Goal: Use online tool/utility: Utilize a website feature to perform a specific function

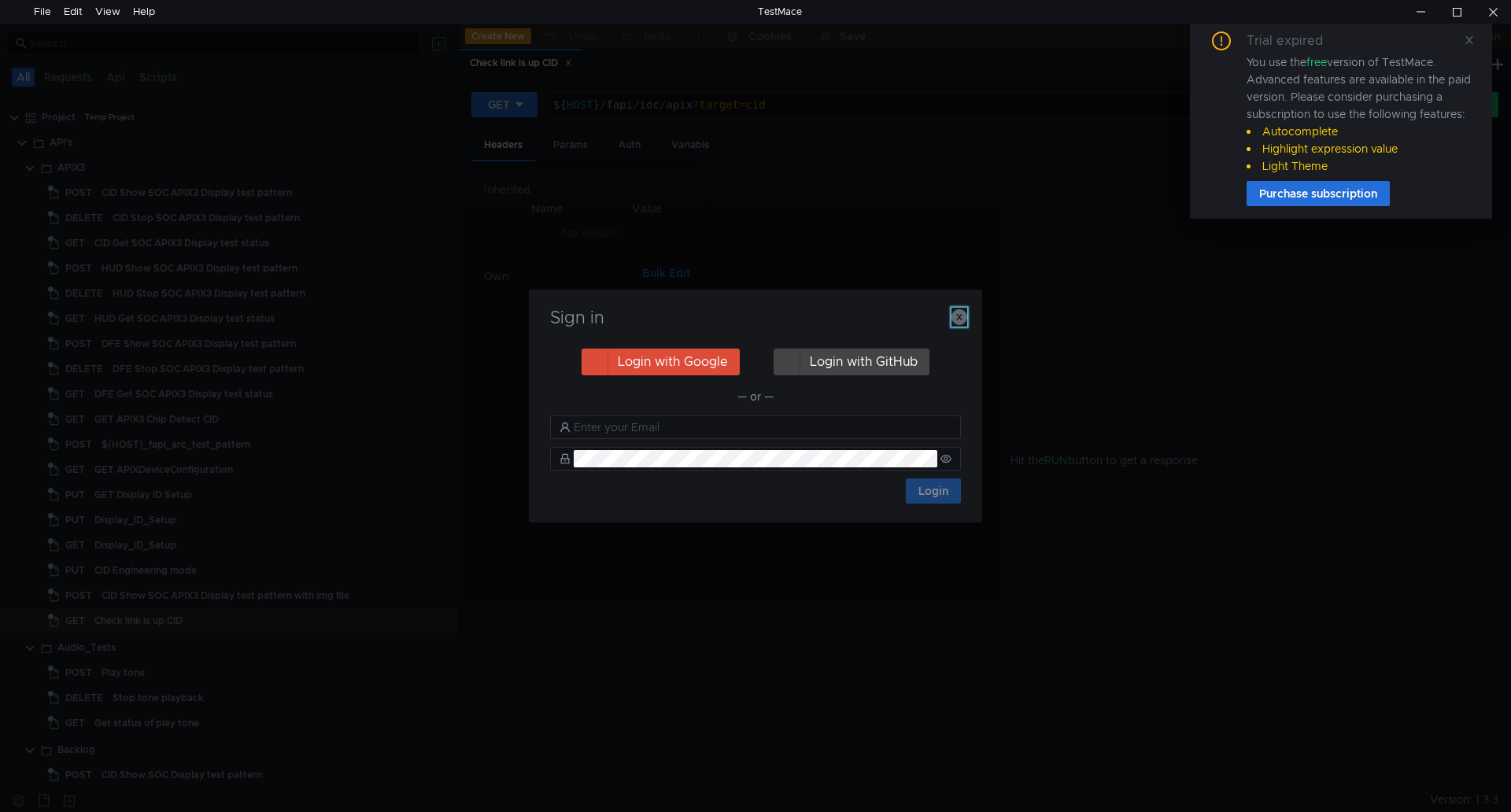
click at [952, 321] on icon "button" at bounding box center [959, 317] width 15 height 15
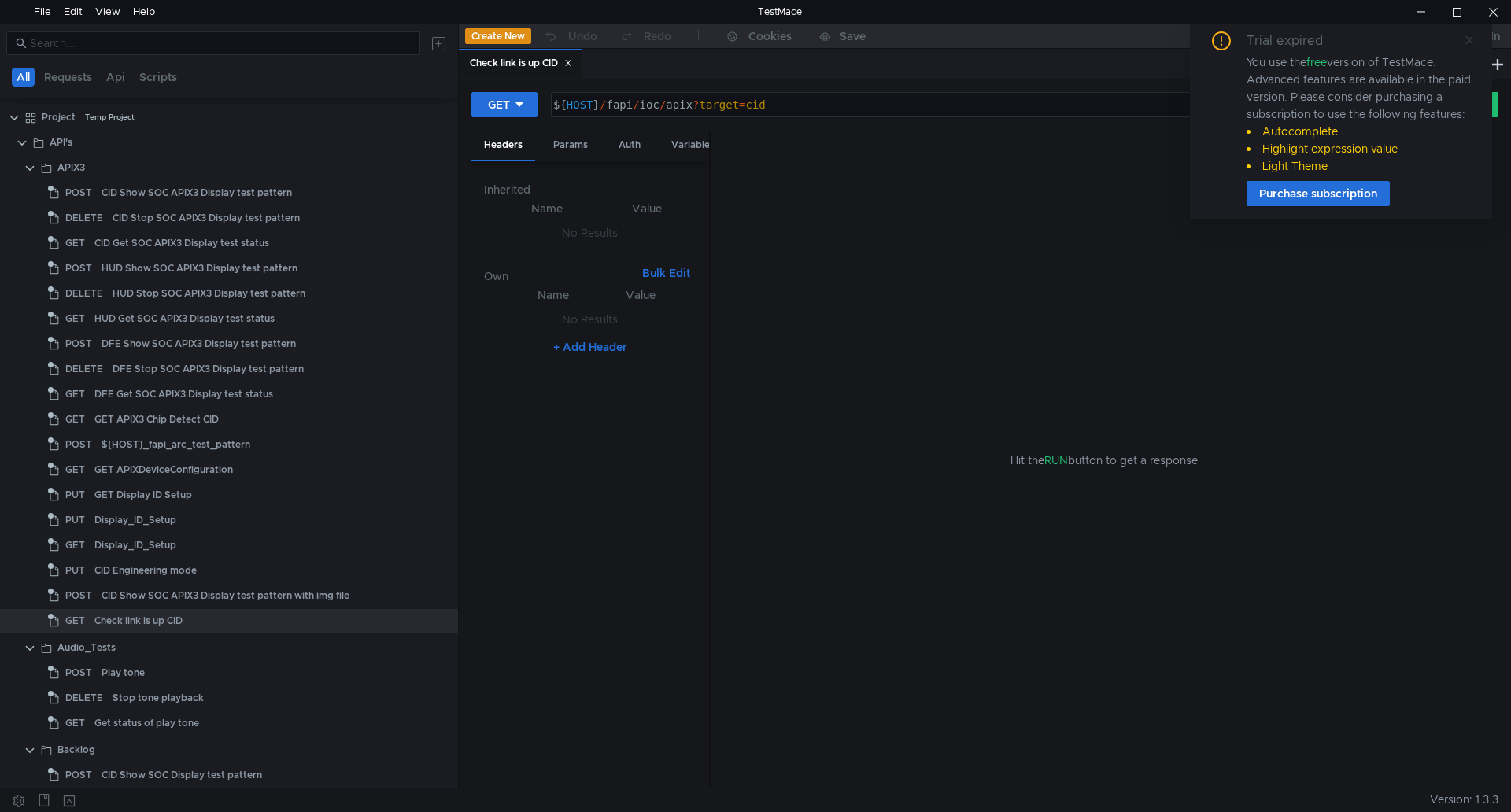
click at [1470, 39] on icon at bounding box center [1469, 40] width 8 height 8
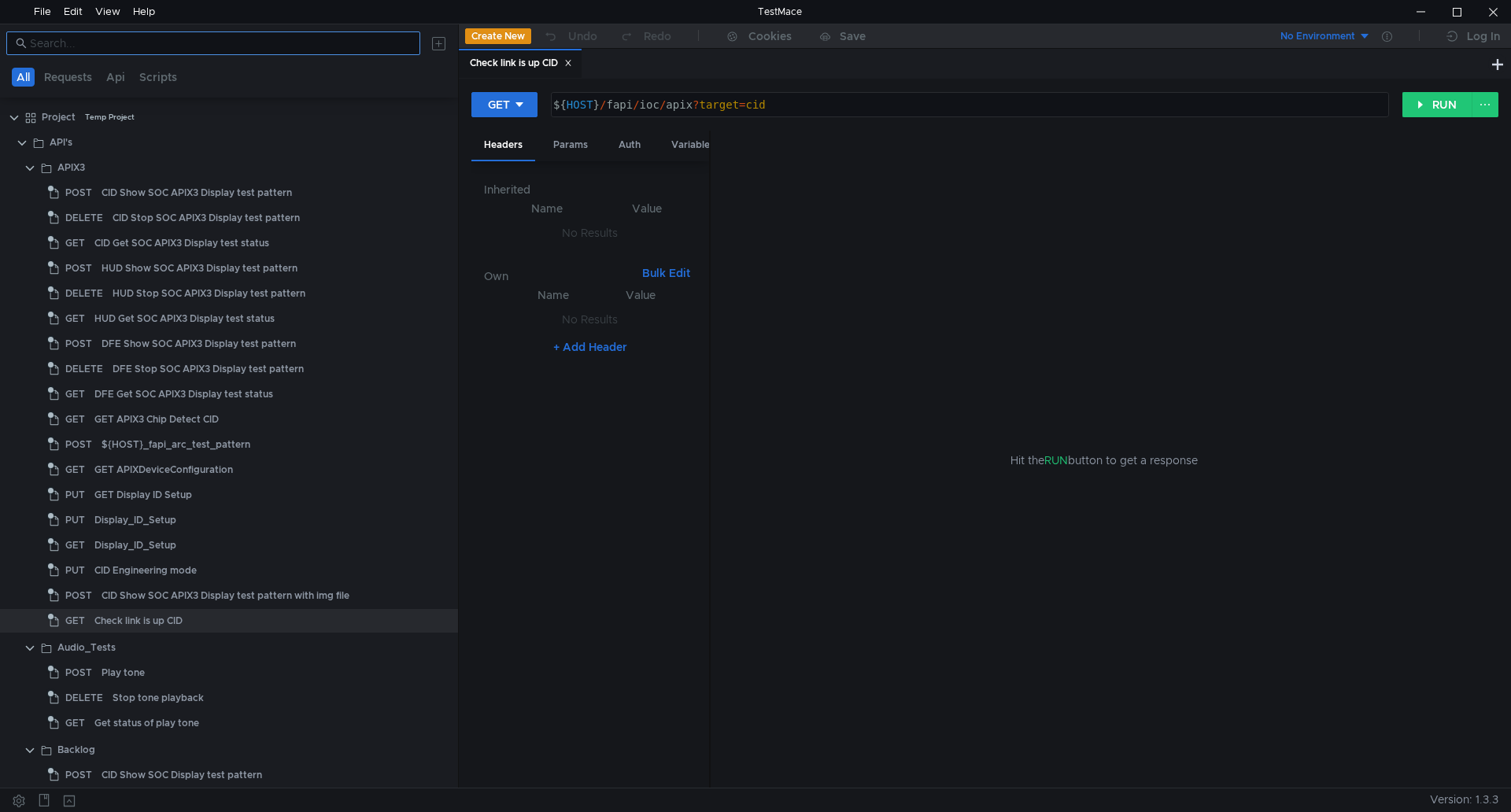
click at [192, 48] on input at bounding box center [221, 43] width 381 height 17
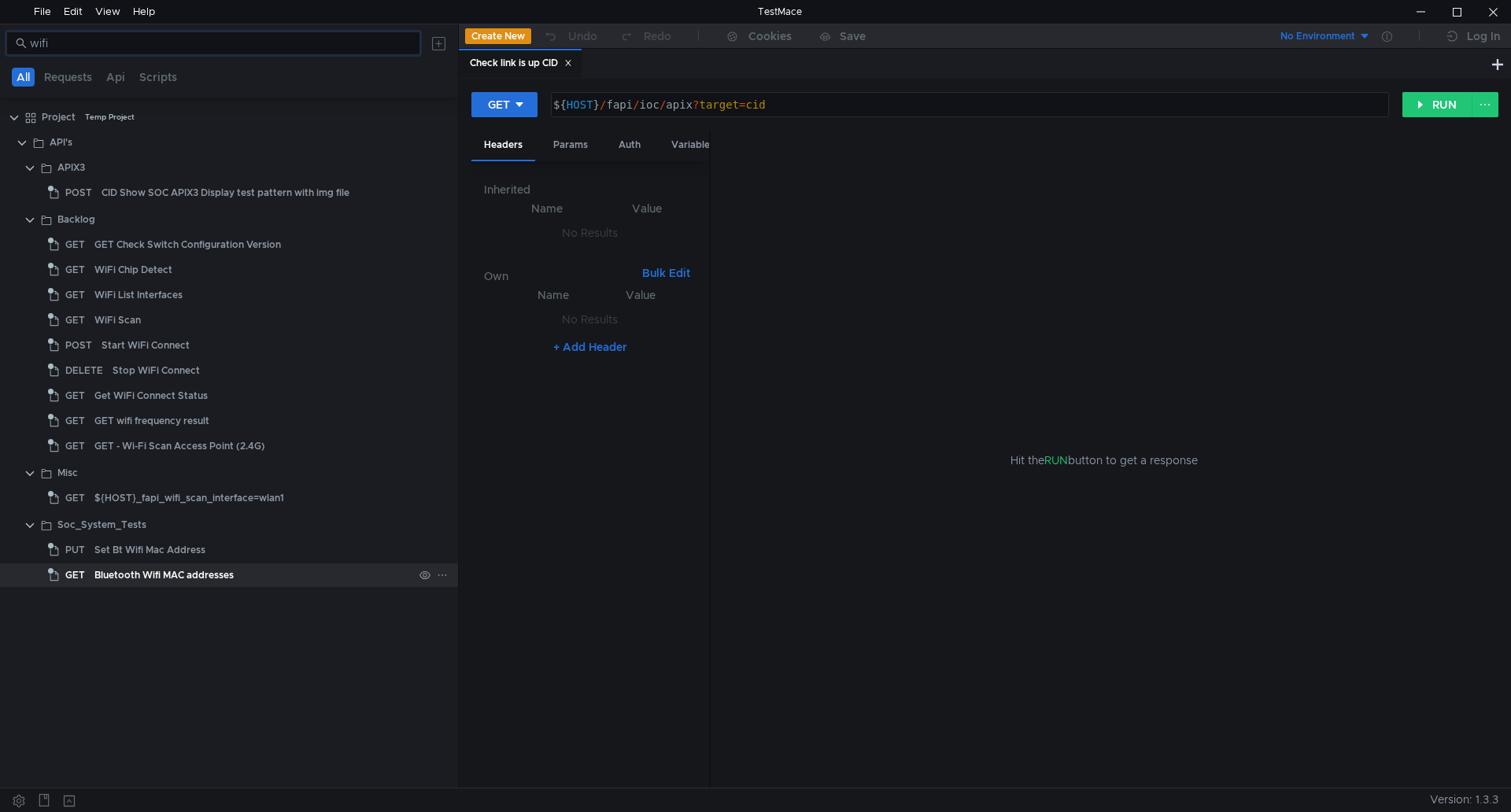
type input "wifi"
click at [266, 570] on div "Bluetooth Wifi MAC addresses" at bounding box center [254, 574] width 319 height 24
click at [1418, 104] on button "RUN" at bounding box center [1438, 104] width 70 height 25
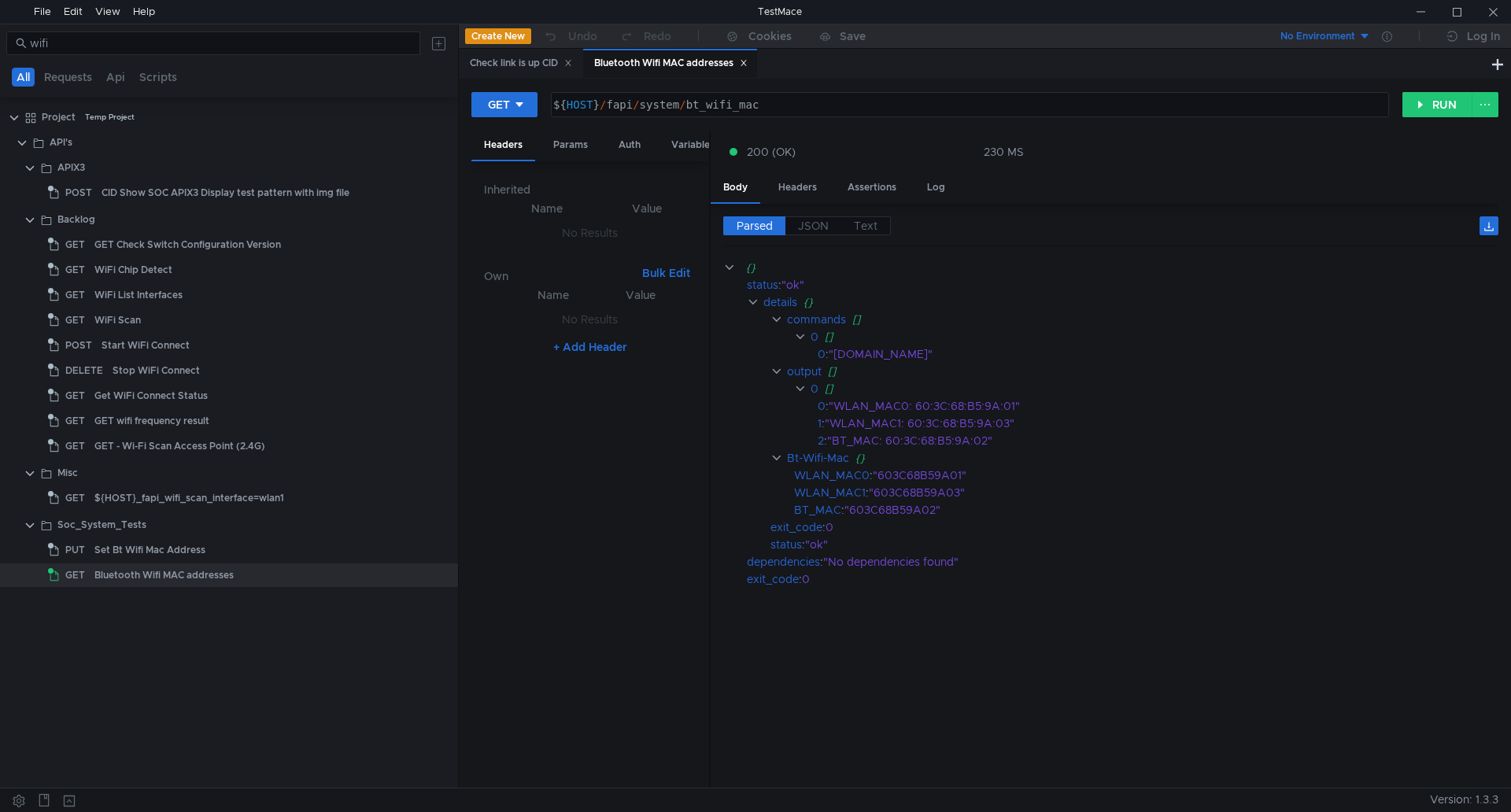
type textarea "${HOST}/fapi/system/bt_wifi_mac"
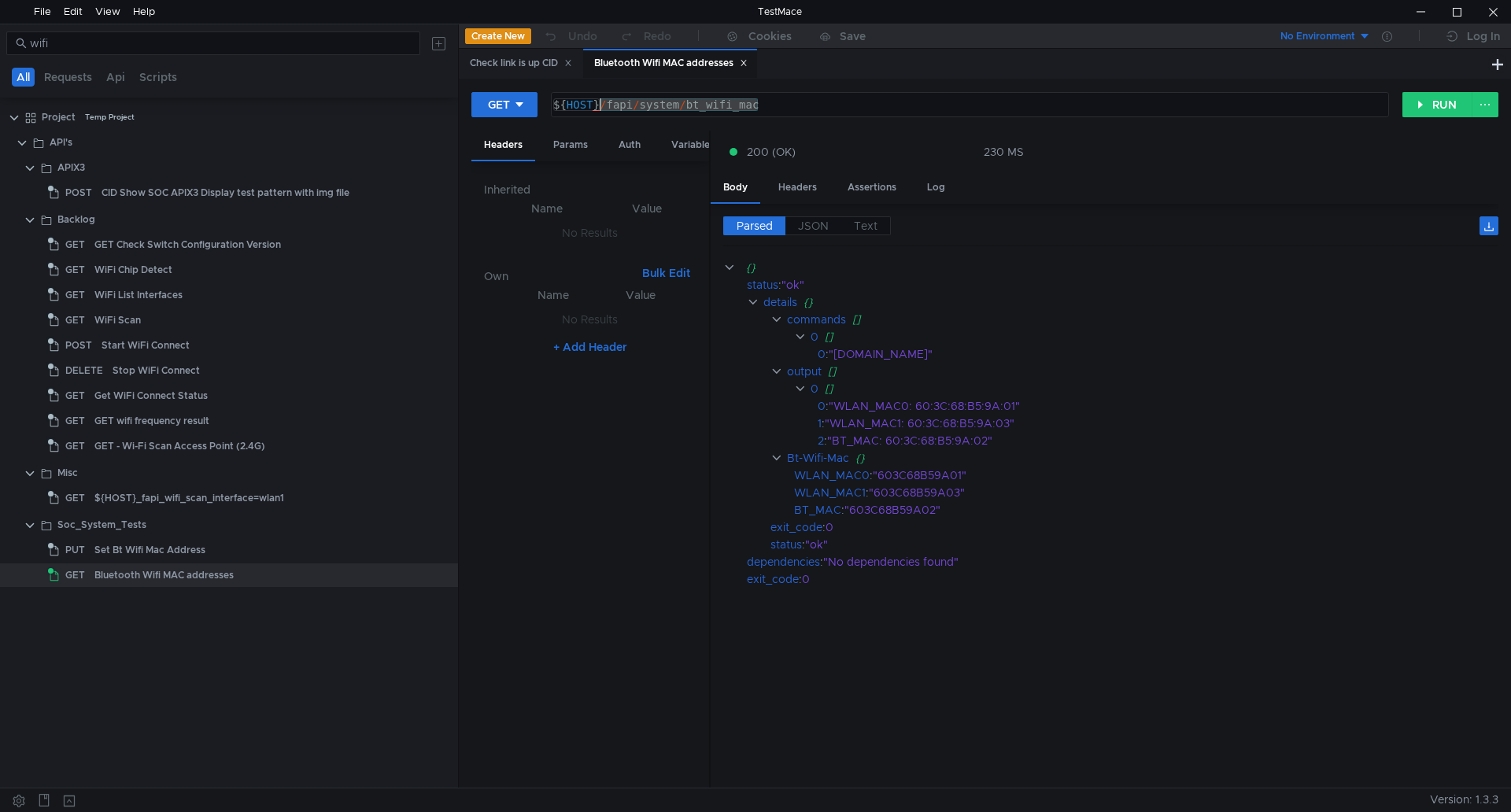
drag, startPoint x: 773, startPoint y: 101, endPoint x: 603, endPoint y: 111, distance: 170.3
click at [603, 111] on div "${ HOST } / fapi / system / bt_wifi_mac" at bounding box center [969, 117] width 837 height 37
drag, startPoint x: 968, startPoint y: 474, endPoint x: 878, endPoint y: 479, distance: 90.1
click at [878, 479] on div ""603C68B59A01"" at bounding box center [1175, 474] width 605 height 17
copy div "603C68B59A01""
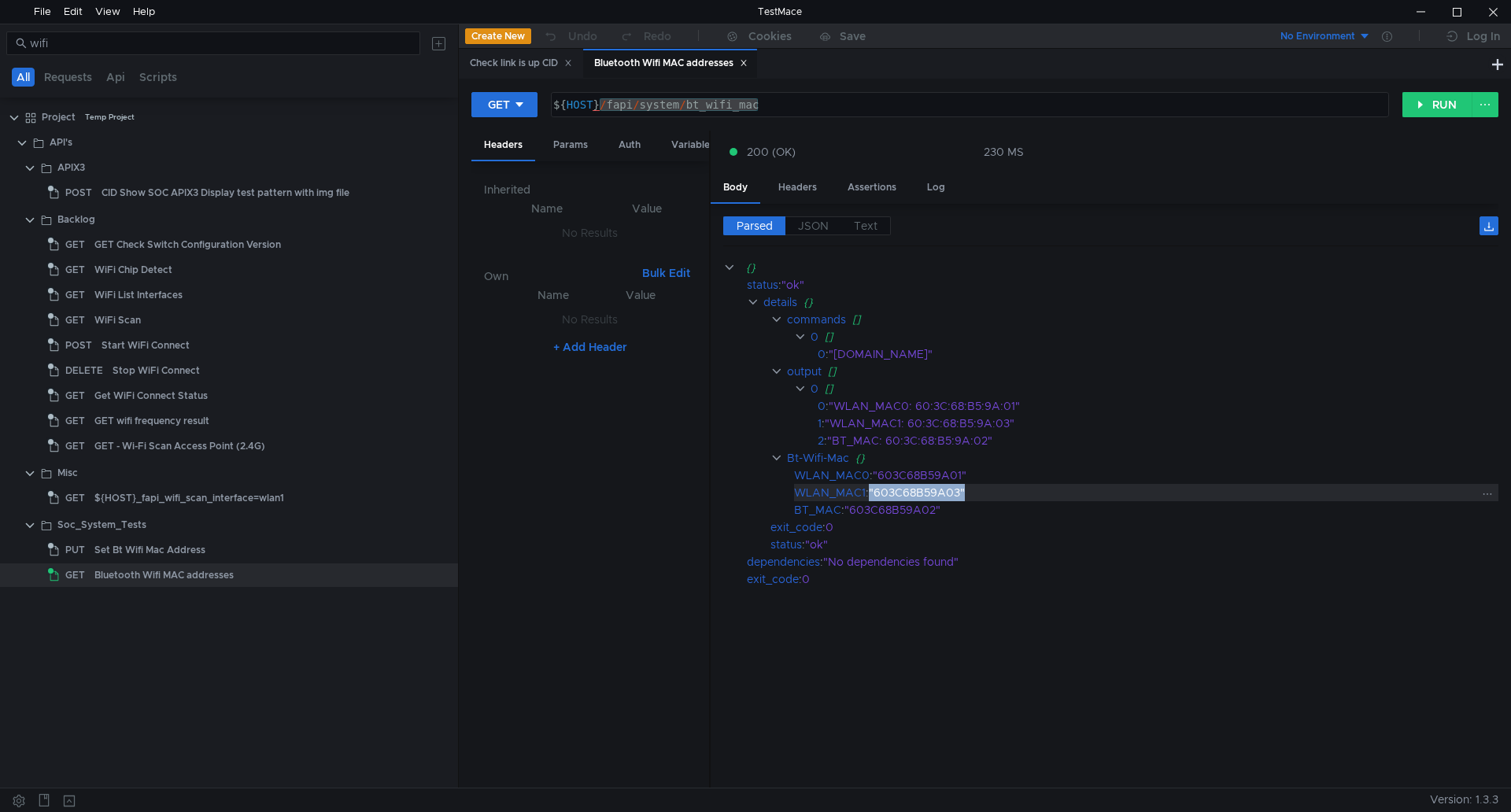
drag, startPoint x: 968, startPoint y: 493, endPoint x: 872, endPoint y: 497, distance: 96.1
click at [872, 497] on div ""603C68B59A03"" at bounding box center [1173, 492] width 609 height 17
copy div ""603C68B59A03""
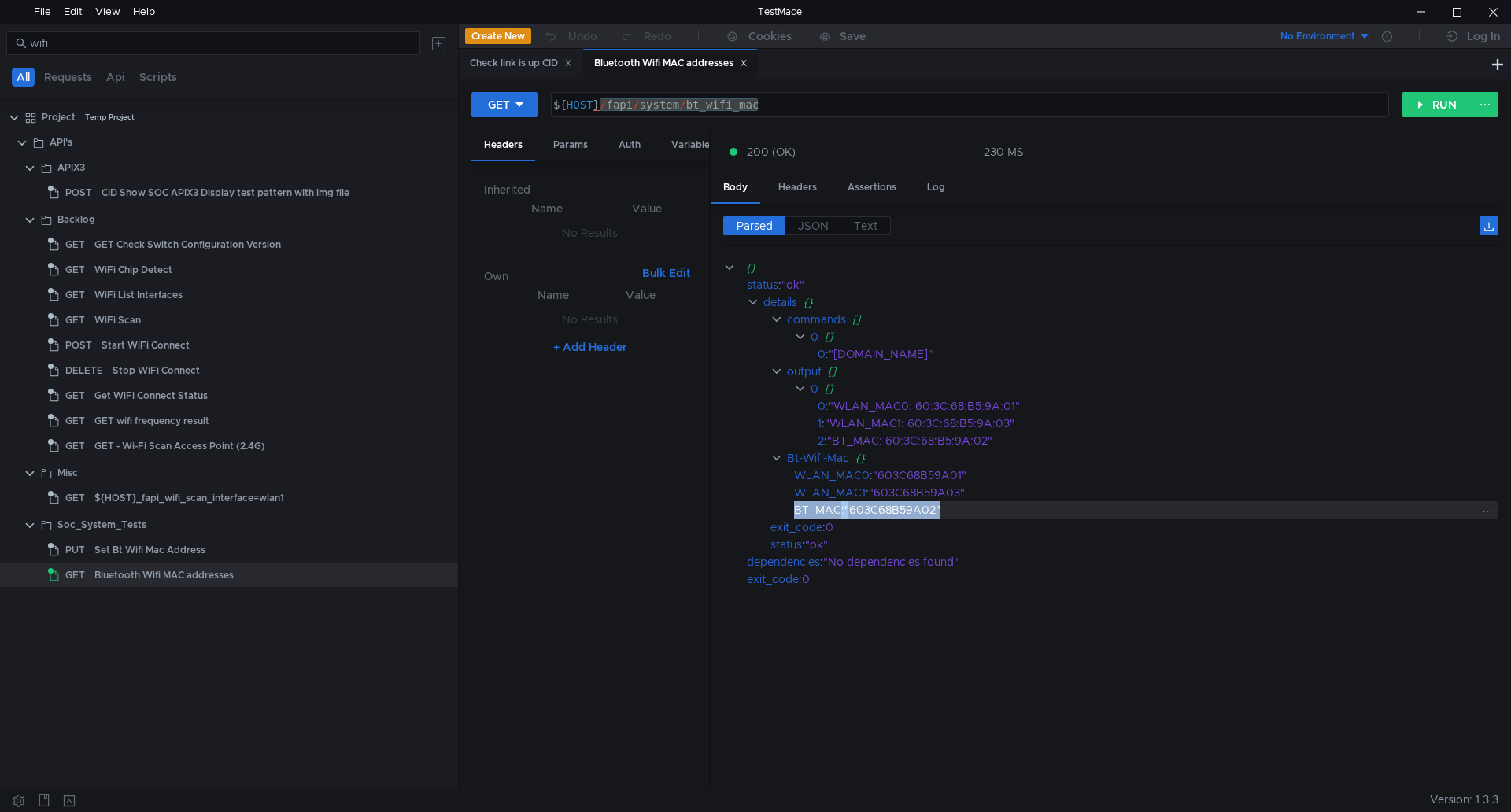
drag, startPoint x: 942, startPoint y: 506, endPoint x: 794, endPoint y: 508, distance: 148.0
click at [794, 508] on div "BT_MAC : "603C68B59A02"" at bounding box center [1145, 509] width 704 height 17
copy div "BT_MAC : "603C68B59A02""
